Goal: Transaction & Acquisition: Purchase product/service

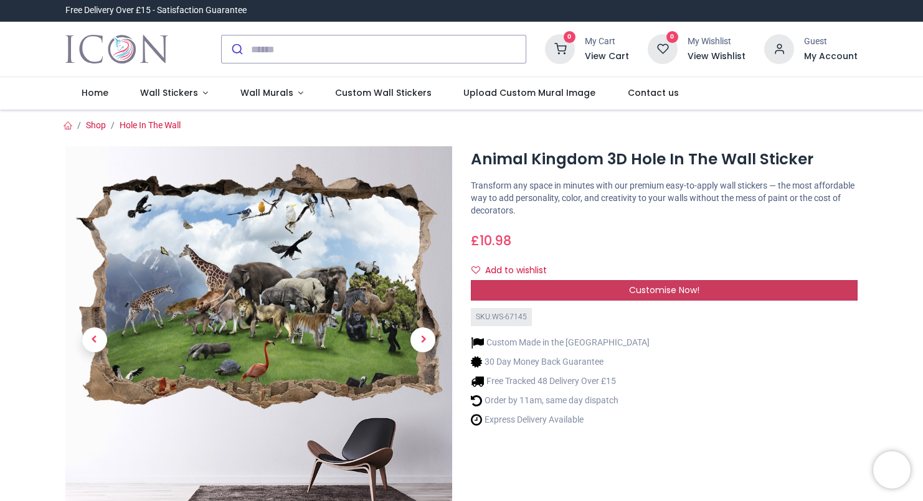
click at [646, 288] on span "Customise Now!" at bounding box center [664, 290] width 70 height 12
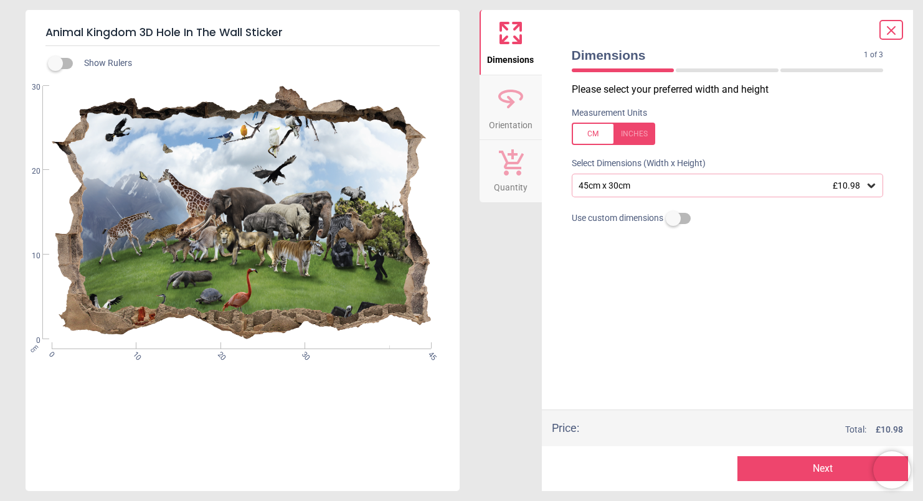
click at [871, 187] on icon at bounding box center [871, 185] width 12 height 12
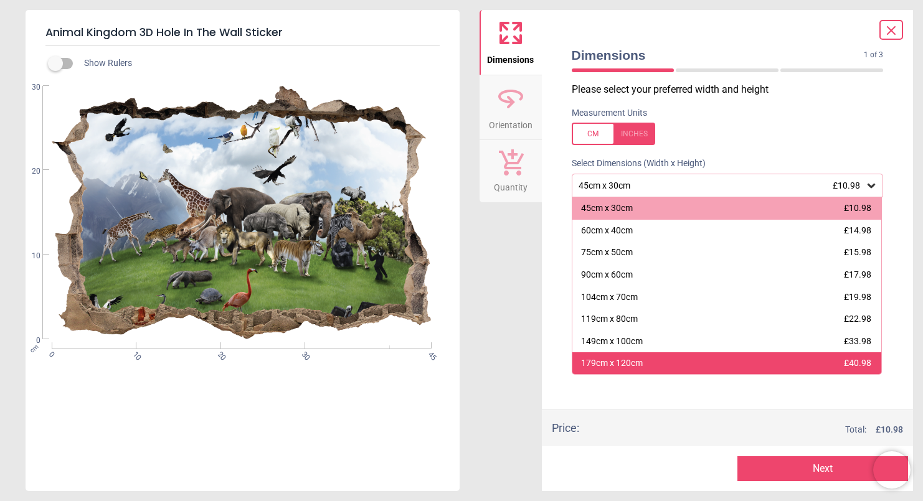
click at [798, 364] on div "179cm x 120cm £40.98" at bounding box center [726, 363] width 309 height 22
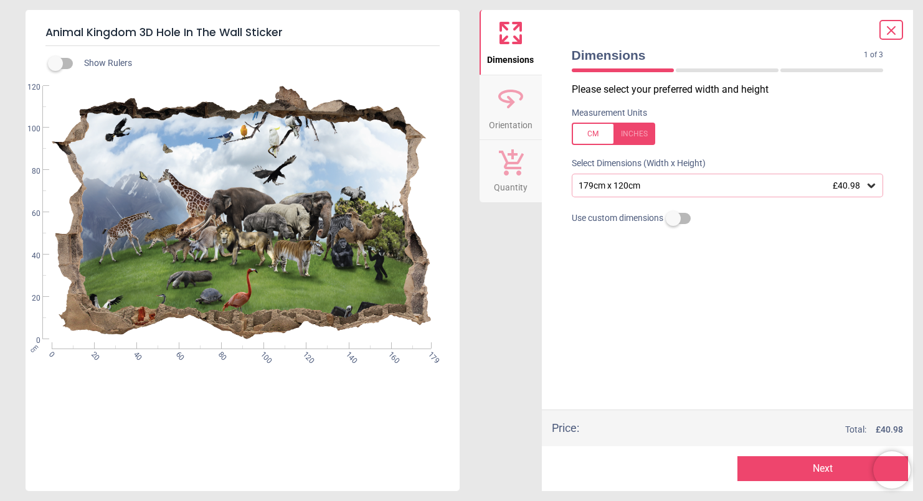
click at [740, 181] on div "179cm x 120cm £40.98" at bounding box center [721, 186] width 288 height 11
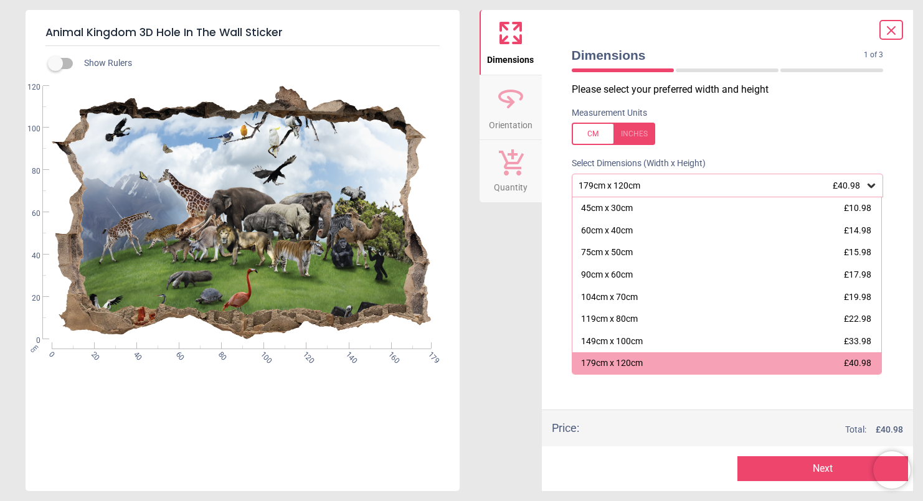
scroll to position [1, 0]
